Goal: Find specific fact: Find specific fact

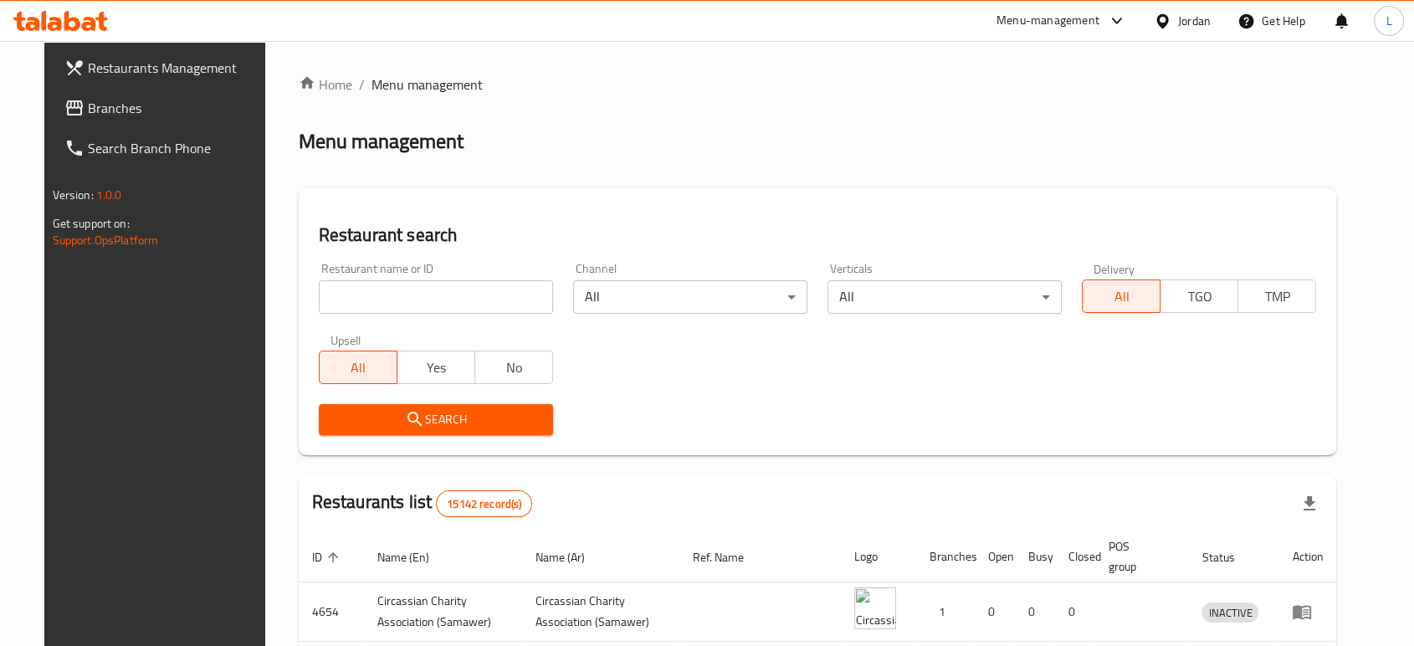
click at [1040, 23] on div "Menu-management" at bounding box center [1048, 21] width 103 height 20
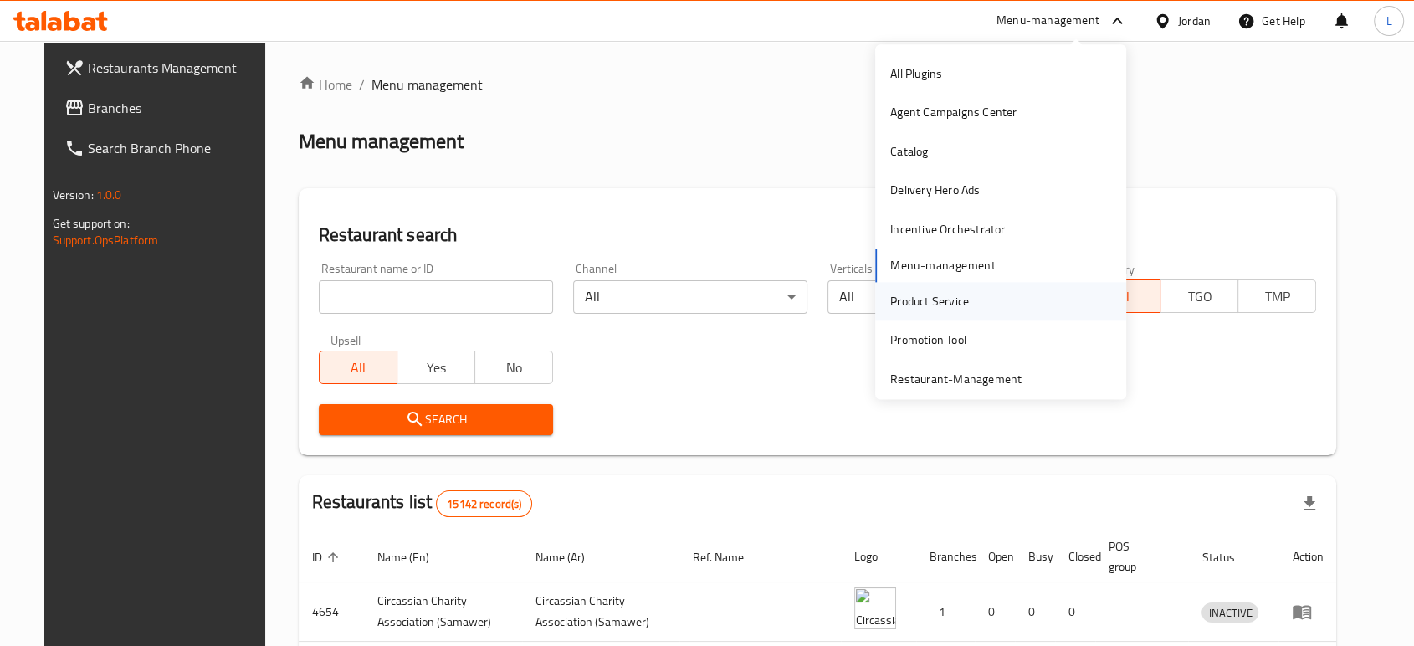
click at [949, 313] on div "Product Service" at bounding box center [929, 301] width 105 height 38
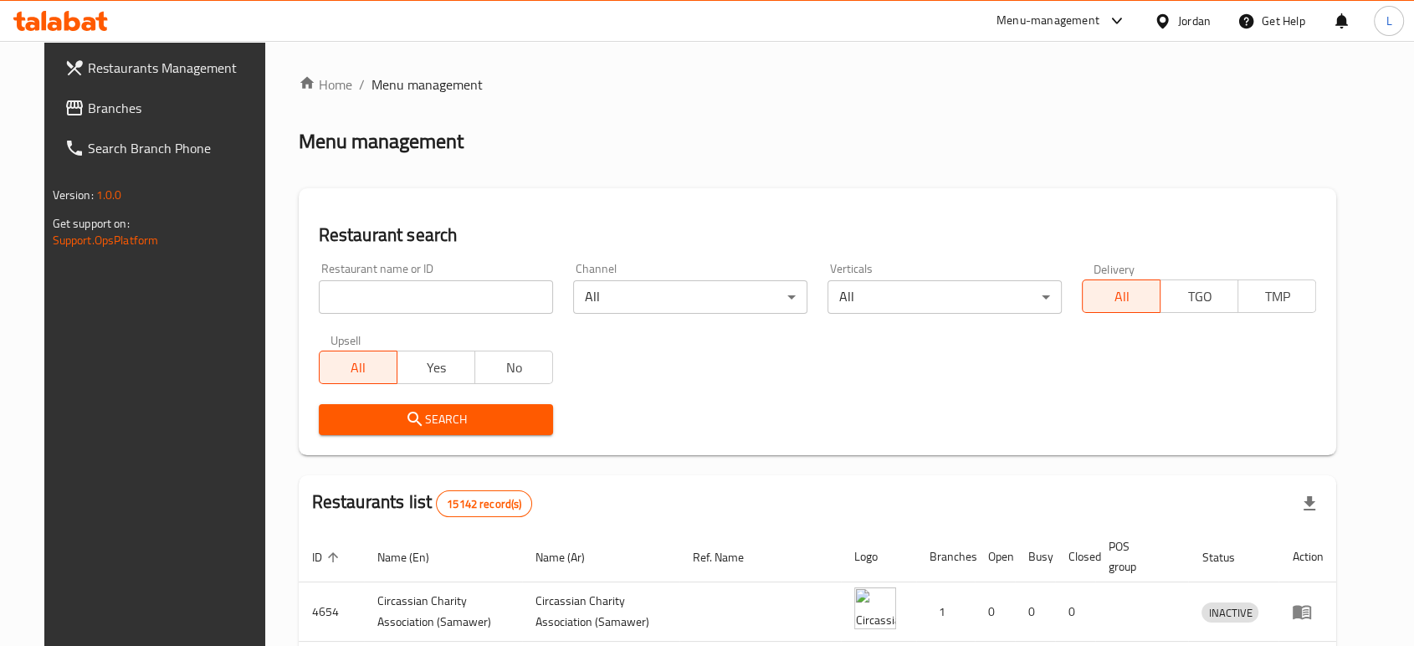
click at [1038, 16] on div "Menu-management" at bounding box center [1048, 21] width 103 height 20
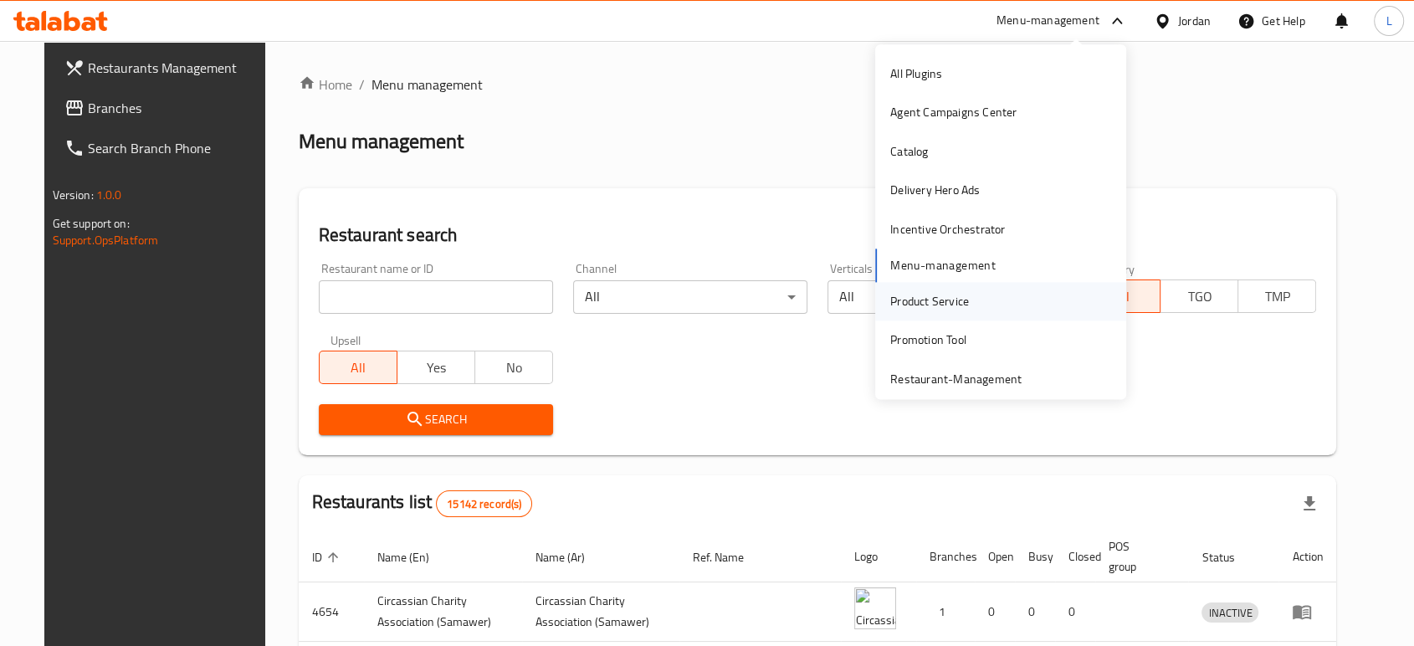
click at [900, 299] on div "Product Service" at bounding box center [929, 301] width 79 height 18
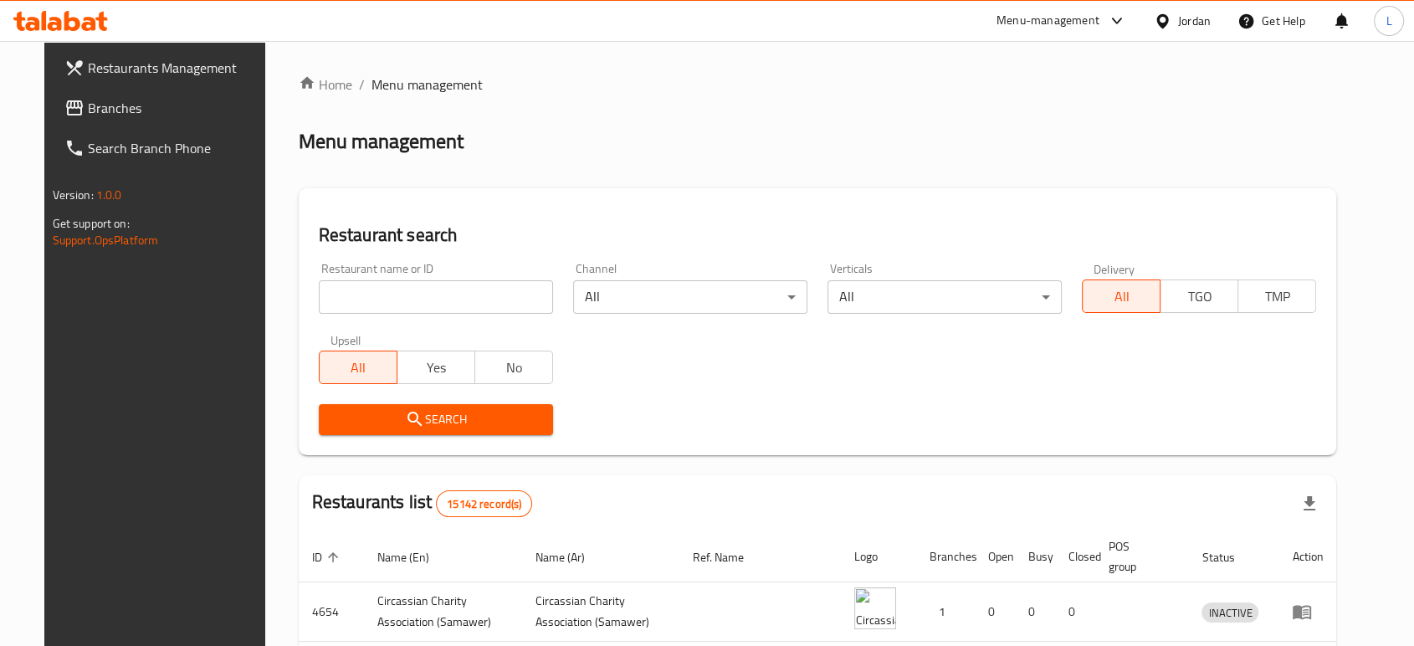
click at [1059, 30] on div "Menu-management" at bounding box center [1048, 21] width 103 height 20
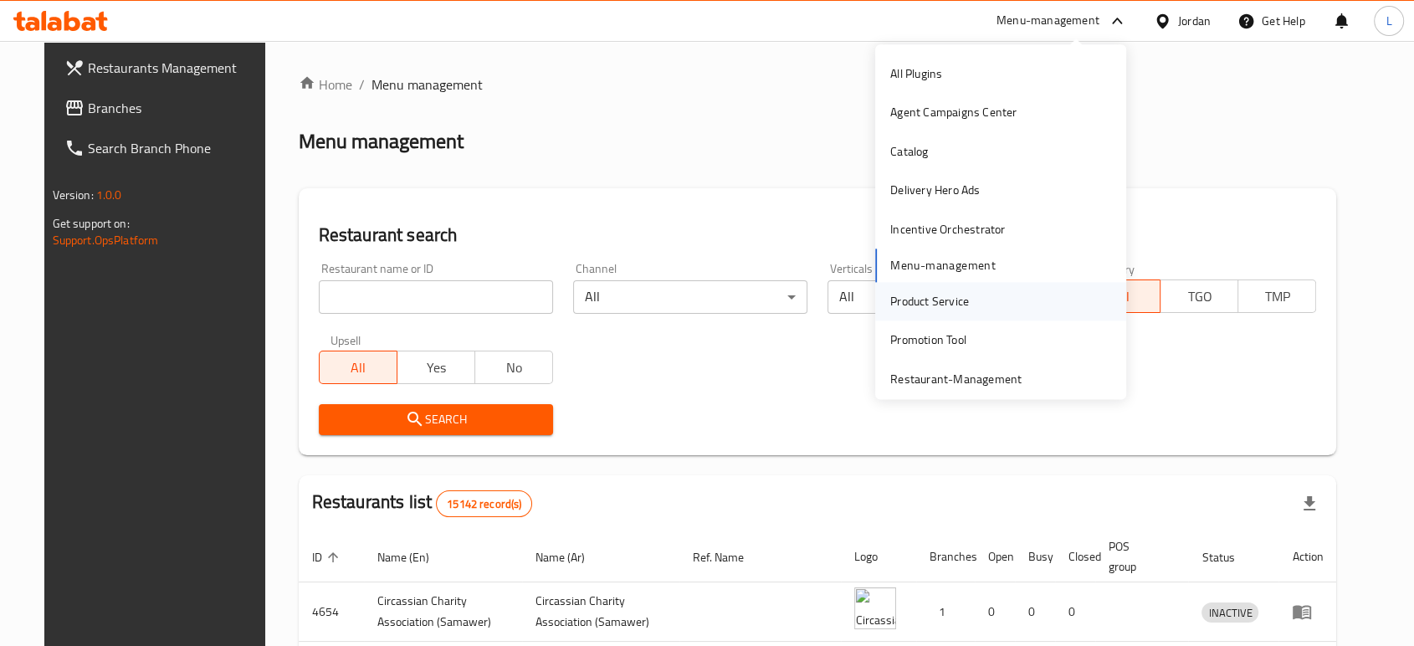
click at [929, 295] on div "Product Service" at bounding box center [929, 301] width 79 height 18
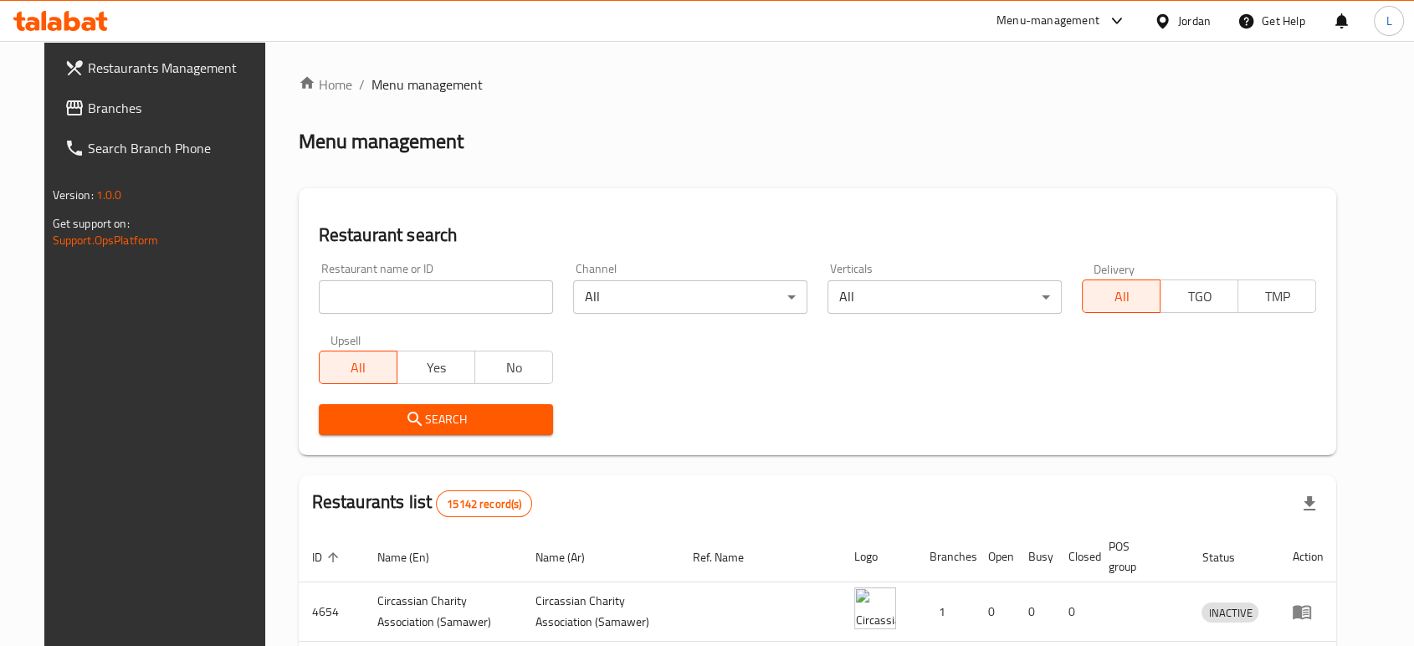
click at [1006, 19] on div "Menu-management" at bounding box center [1048, 21] width 103 height 20
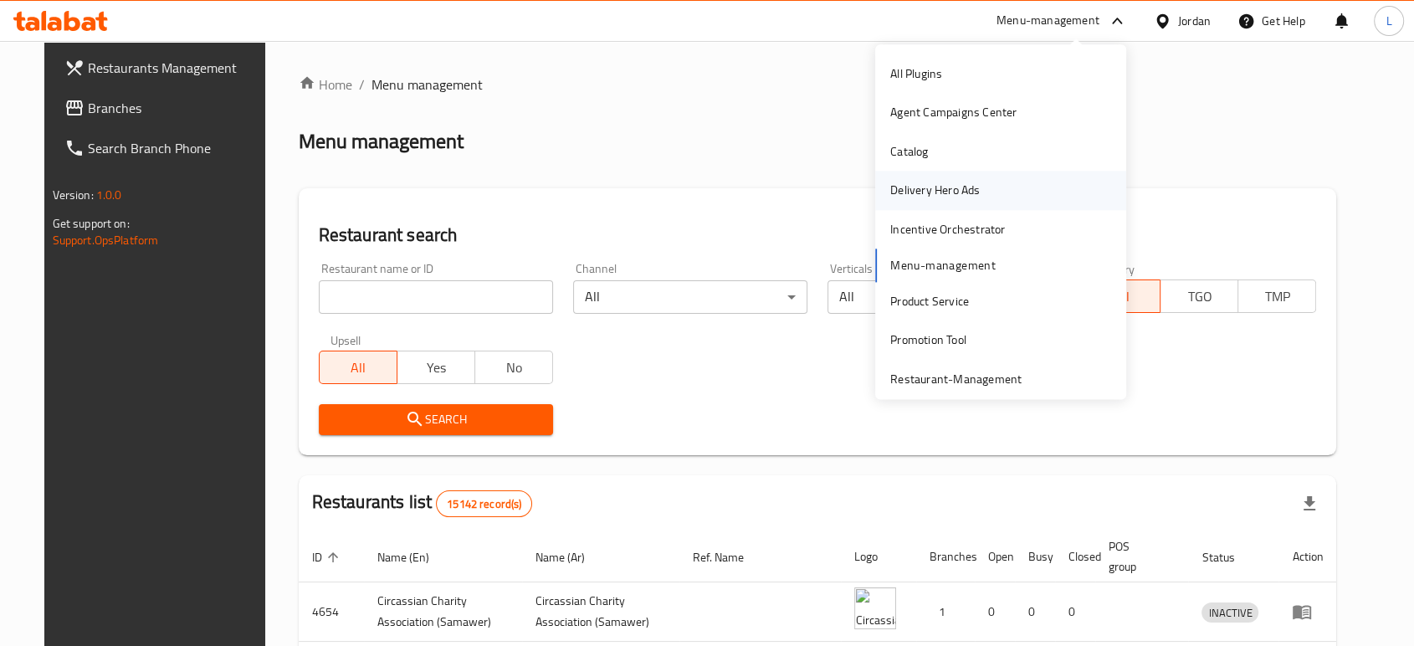
click at [915, 192] on div "Delivery Hero Ads" at bounding box center [935, 191] width 90 height 18
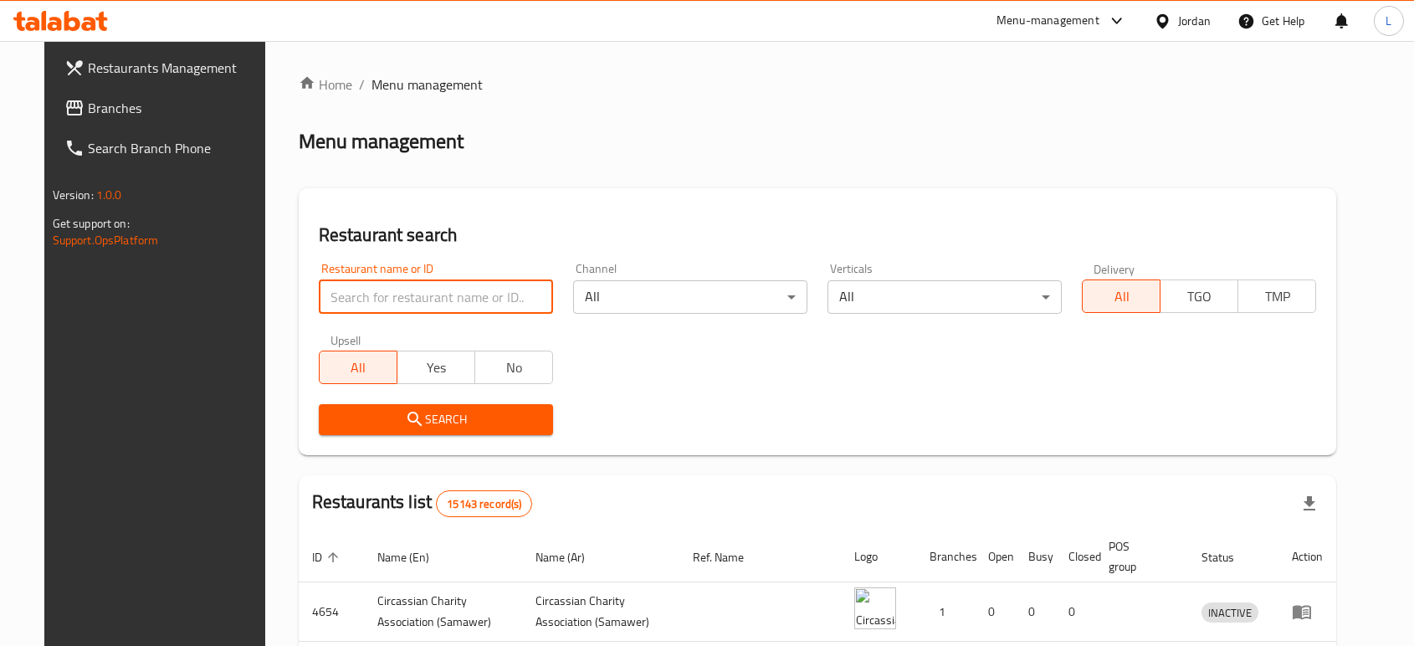
click at [355, 303] on input "search" at bounding box center [436, 296] width 234 height 33
type input "cashmere"
click at [420, 411] on span "Search" at bounding box center [436, 419] width 208 height 21
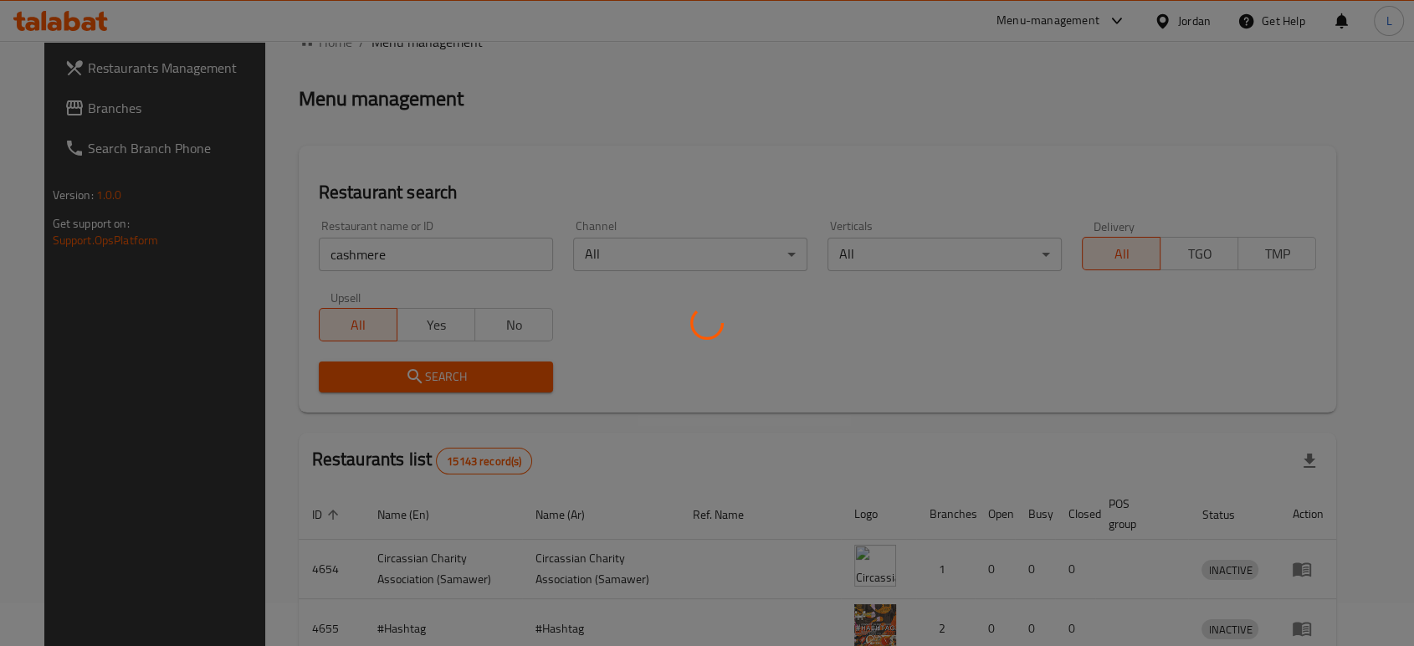
scroll to position [85, 0]
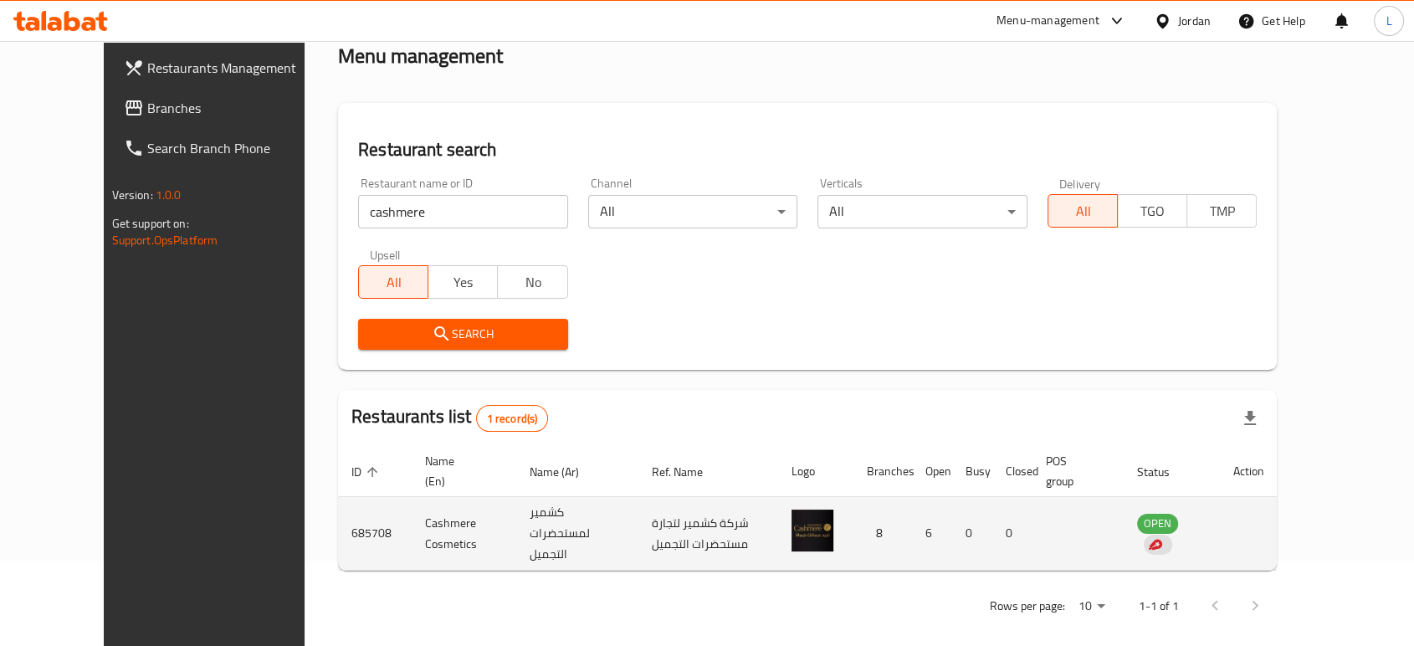
click at [338, 526] on td "685708" at bounding box center [375, 534] width 74 height 74
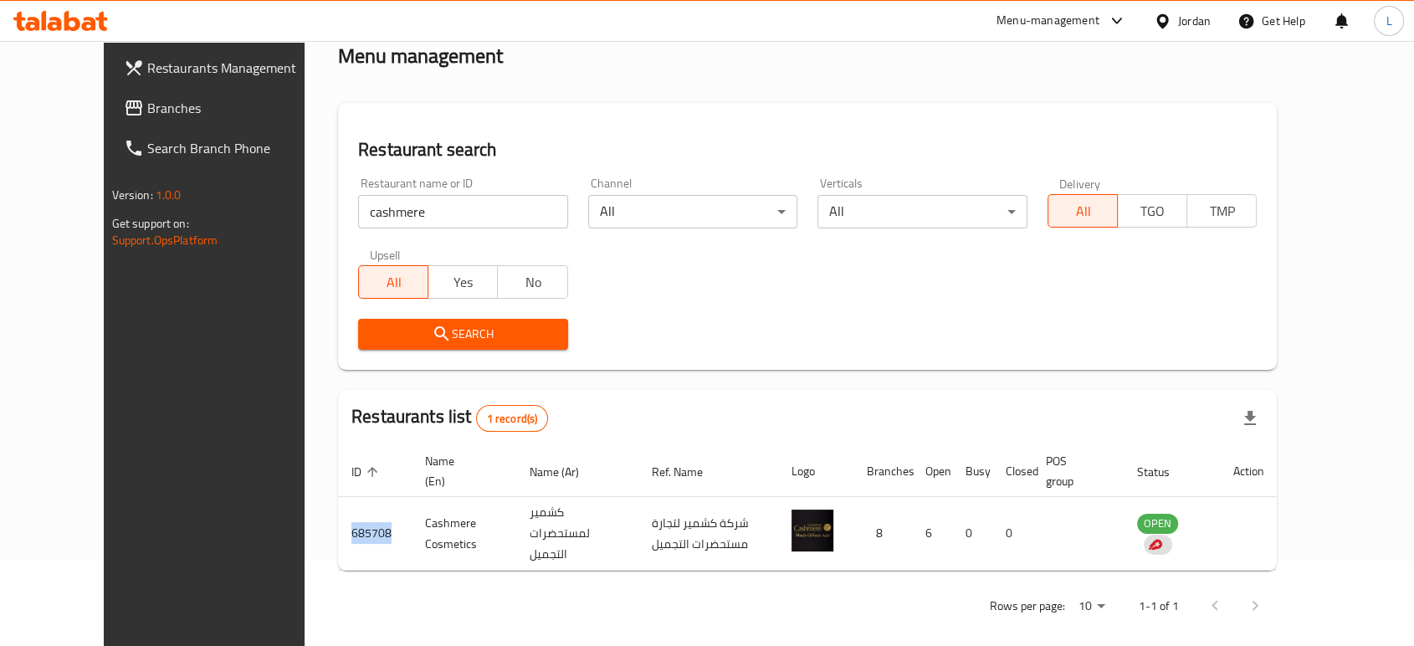
copy td "685708"
